Goal: Task Accomplishment & Management: Manage account settings

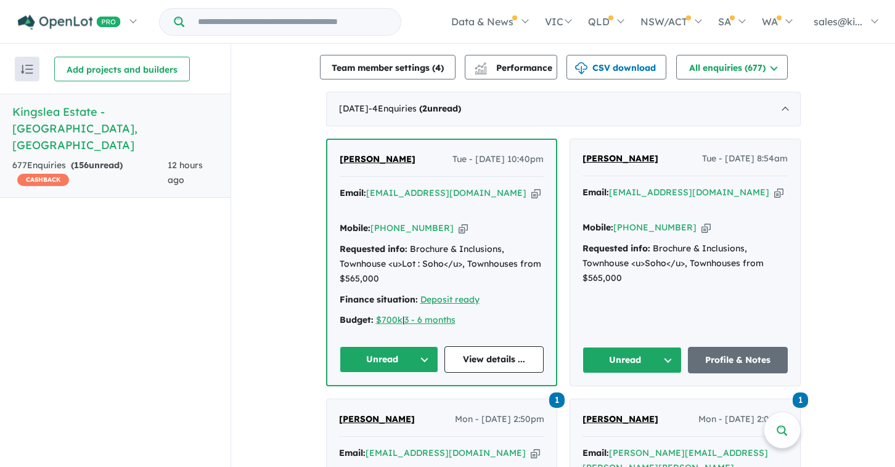
scroll to position [468, 0]
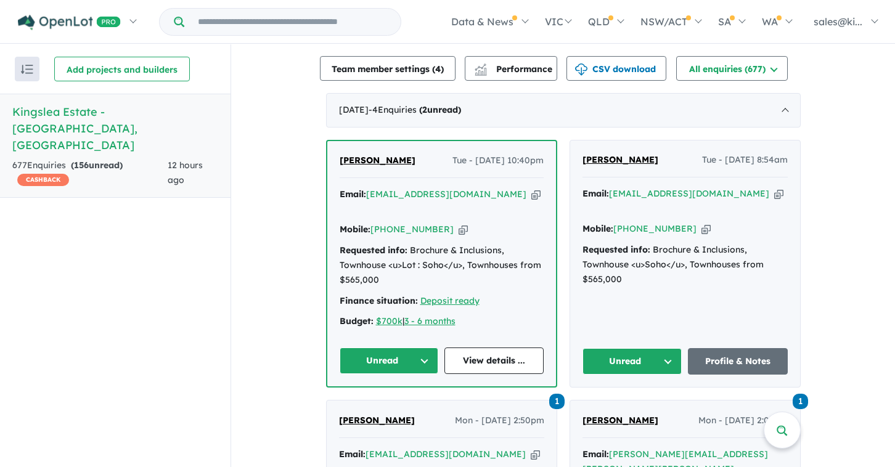
click at [423, 348] on button "Unread" at bounding box center [389, 361] width 99 height 26
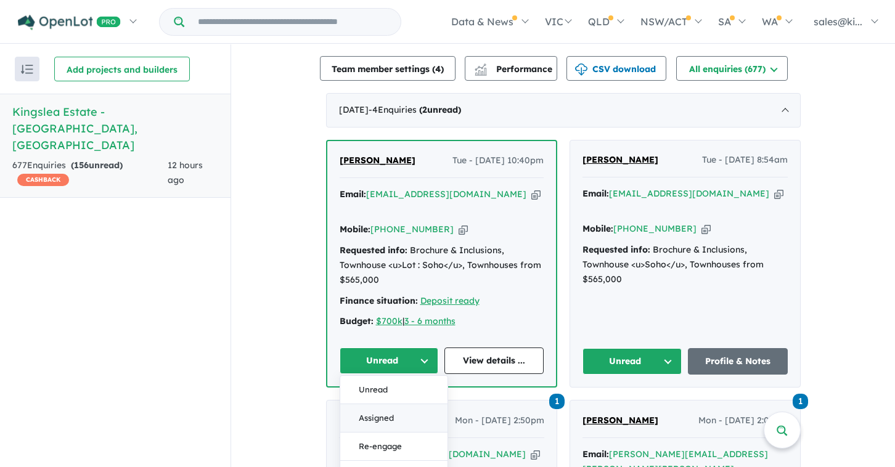
click at [403, 404] on button "Assigned" at bounding box center [393, 418] width 107 height 28
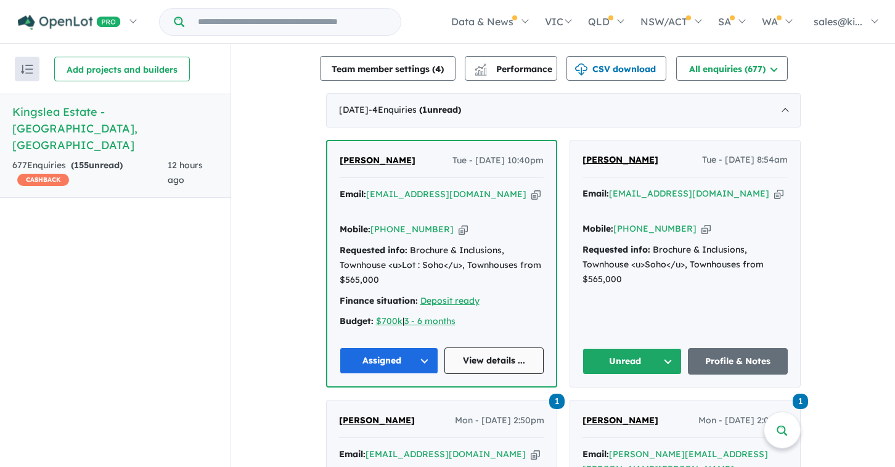
click at [494, 348] on link "View details ..." at bounding box center [493, 361] width 99 height 26
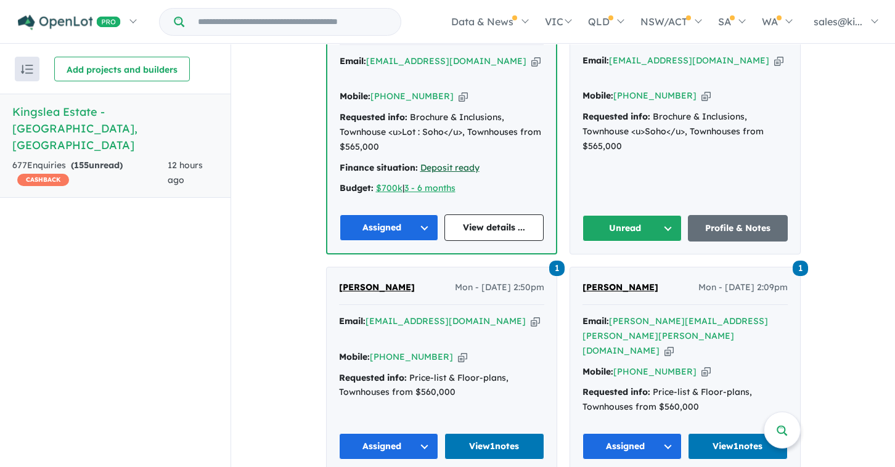
scroll to position [616, 0]
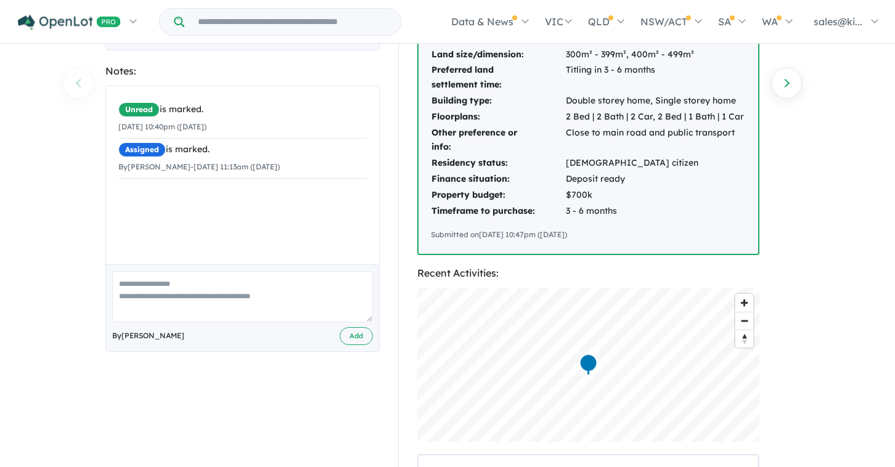
scroll to position [210, 0]
click at [181, 276] on textarea at bounding box center [242, 297] width 261 height 51
type textarea "**********"
click at [360, 337] on button "Add" at bounding box center [356, 337] width 33 height 18
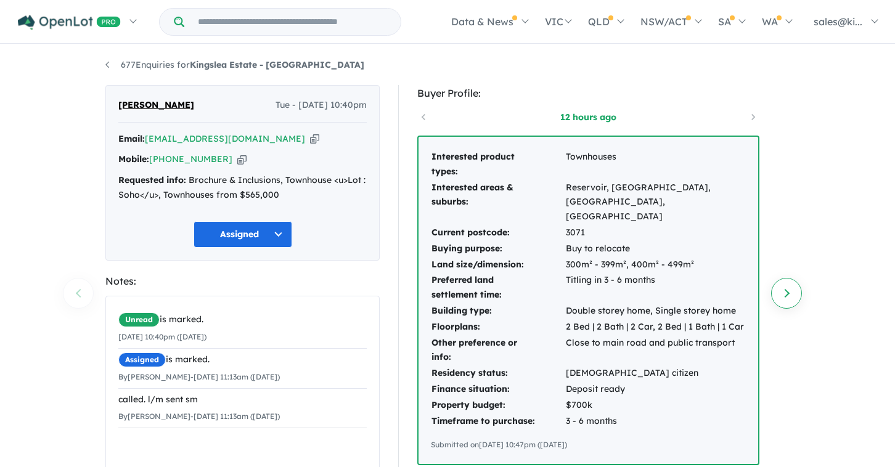
click at [781, 291] on link "Next enquiry" at bounding box center [786, 293] width 31 height 31
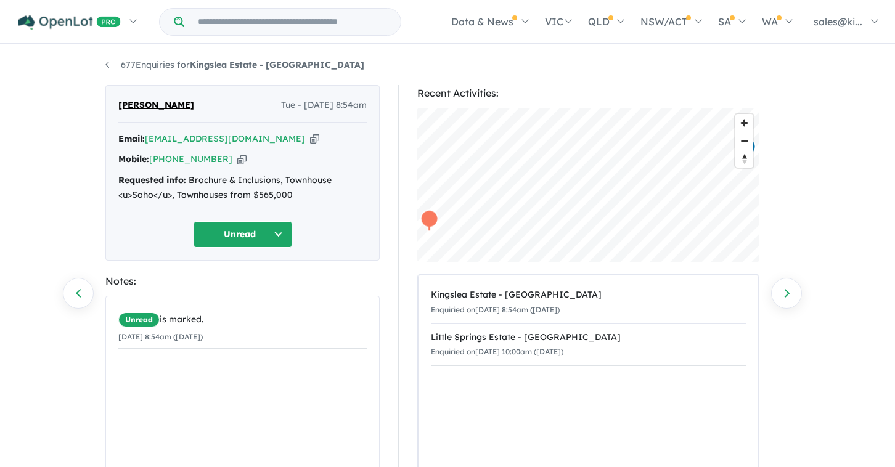
click at [277, 235] on button "Unread" at bounding box center [242, 234] width 99 height 26
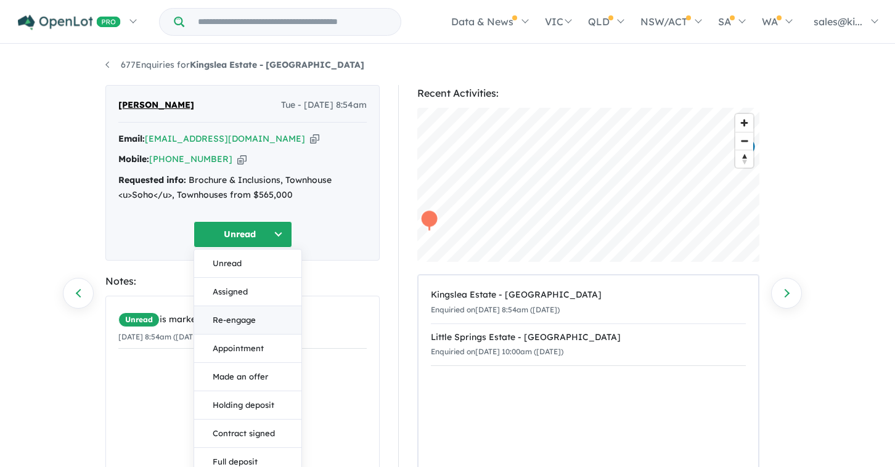
click at [259, 315] on button "Re-engage" at bounding box center [247, 320] width 107 height 28
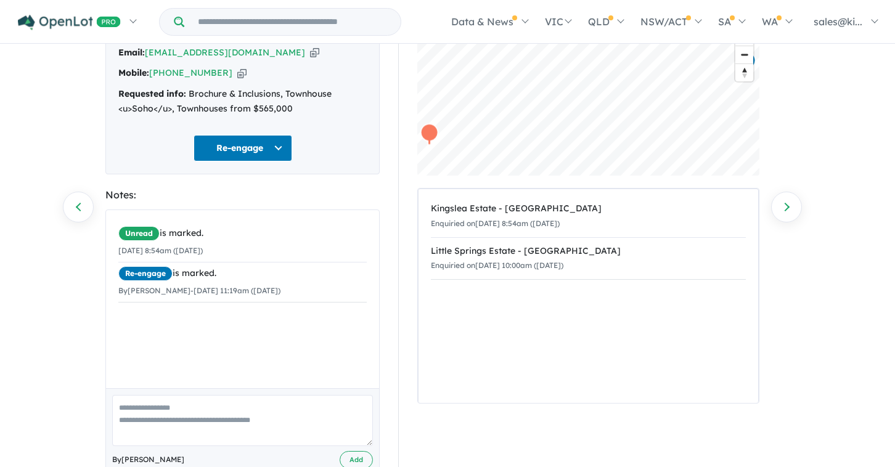
scroll to position [120, 0]
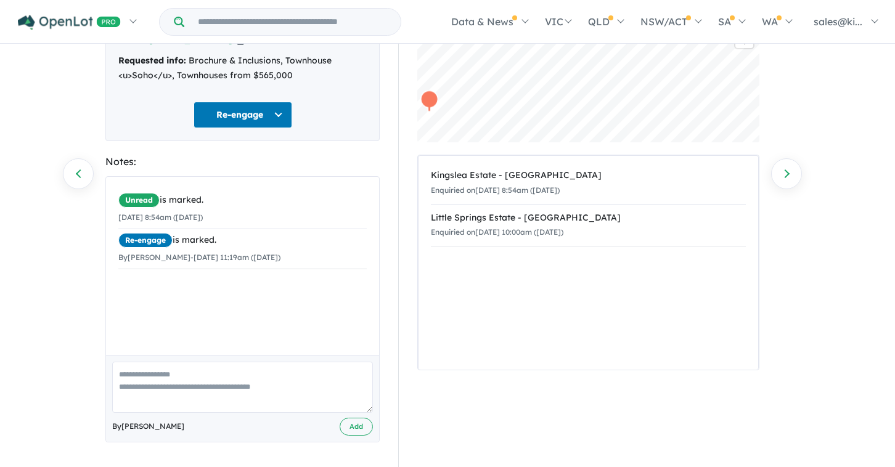
click at [176, 375] on textarea at bounding box center [242, 387] width 261 height 51
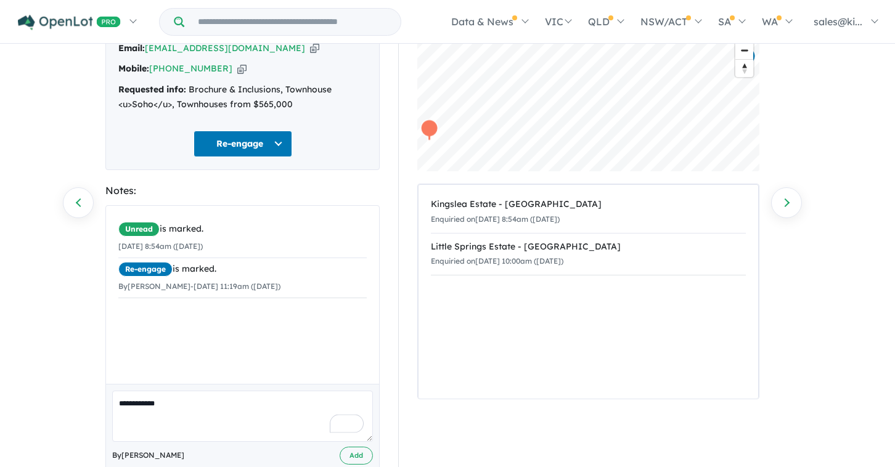
scroll to position [93, 0]
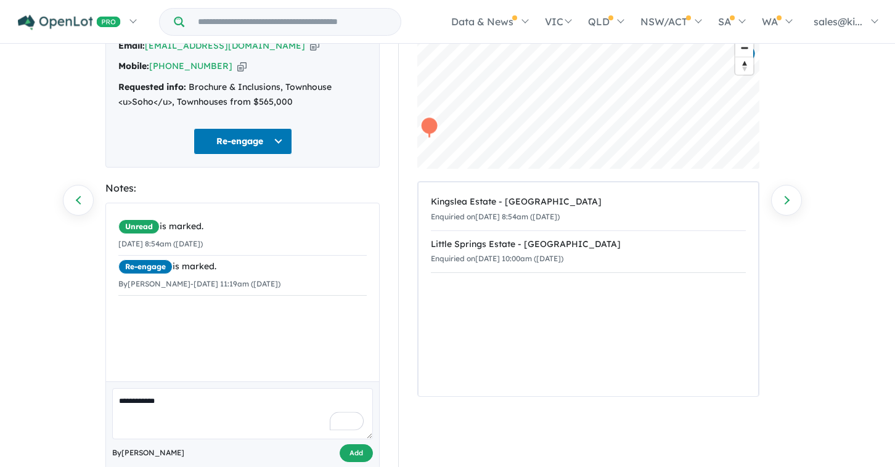
type textarea "**********"
click at [355, 453] on button "Add" at bounding box center [356, 453] width 33 height 18
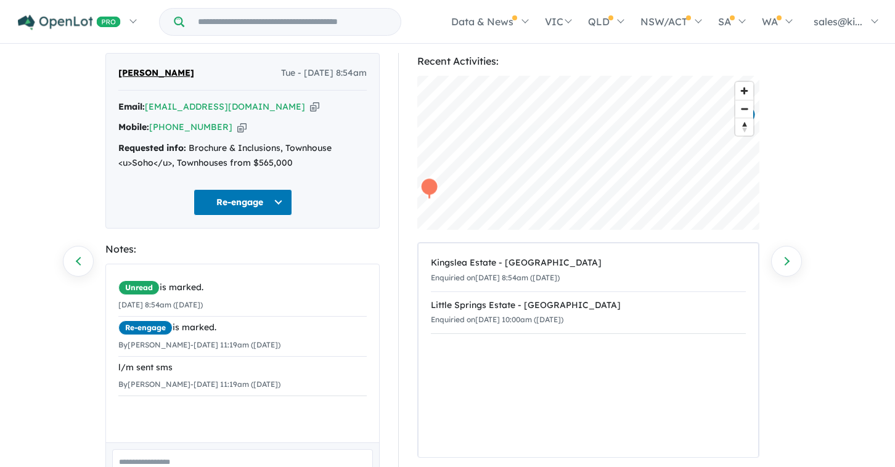
scroll to position [31, 0]
click at [71, 261] on link "Previous enquiry" at bounding box center [78, 261] width 31 height 31
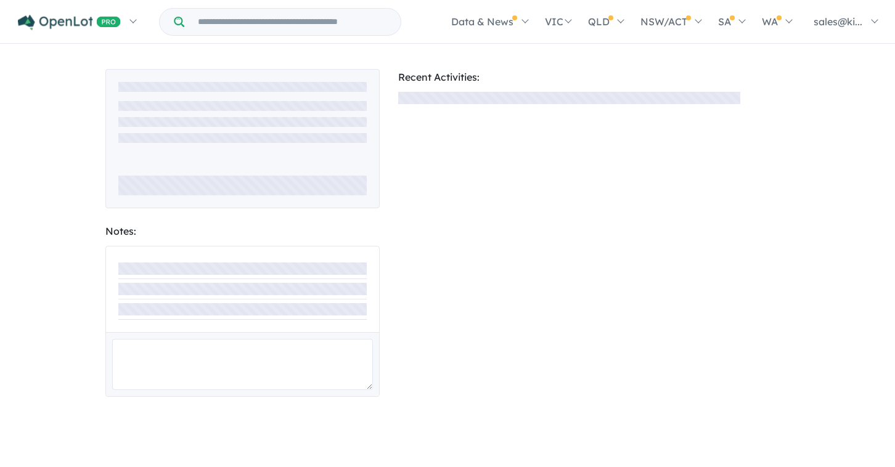
scroll to position [31, 0]
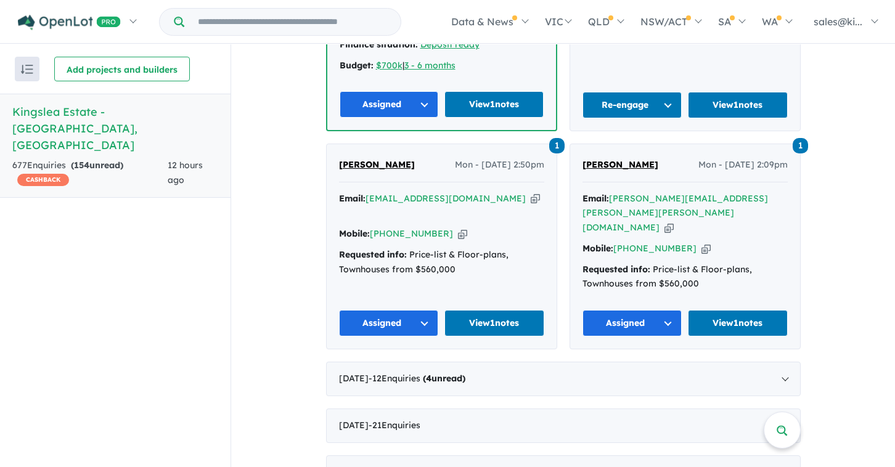
scroll to position [975, 0]
